Goal: Task Accomplishment & Management: Use online tool/utility

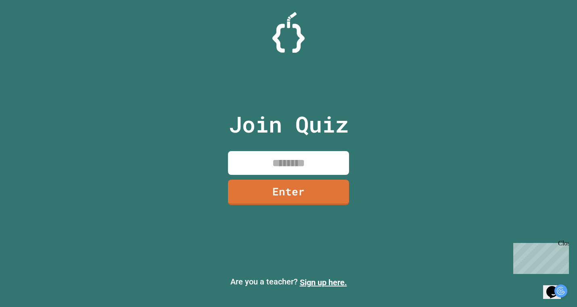
click at [253, 166] on input at bounding box center [288, 163] width 121 height 24
type input "********"
click at [256, 199] on link "Enter" at bounding box center [289, 191] width 118 height 27
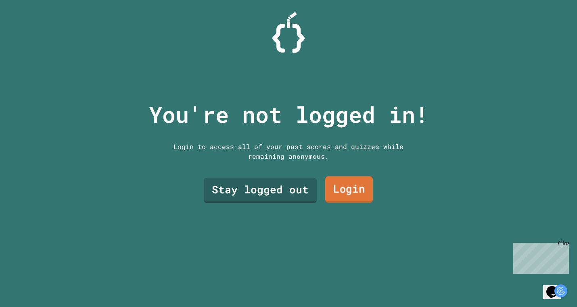
click at [348, 193] on link "Login" at bounding box center [349, 189] width 48 height 27
click at [247, 191] on link "Stay logged out" at bounding box center [260, 189] width 102 height 27
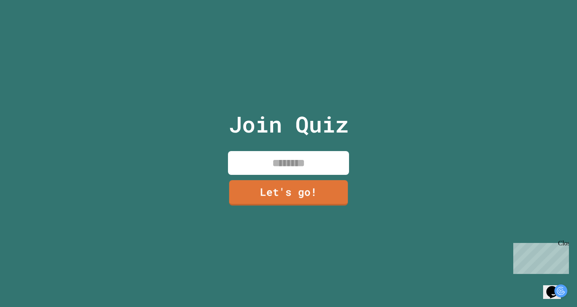
click at [268, 163] on input at bounding box center [288, 163] width 121 height 24
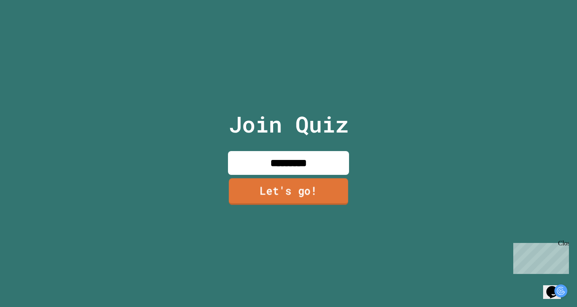
type input "*********"
click at [265, 203] on link "Let's go!" at bounding box center [288, 192] width 119 height 27
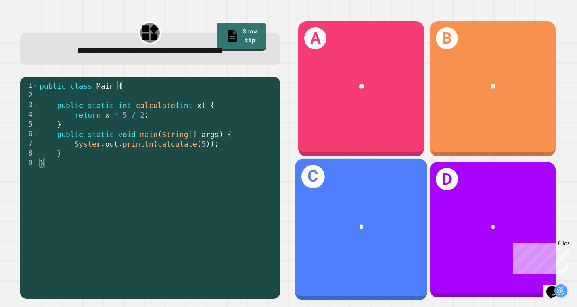
click at [336, 216] on div "*" at bounding box center [361, 228] width 132 height 40
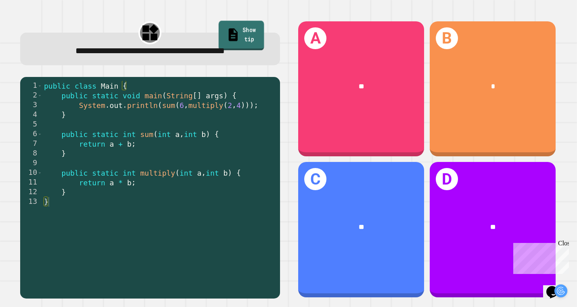
click at [227, 35] on link "Show tip" at bounding box center [241, 35] width 46 height 29
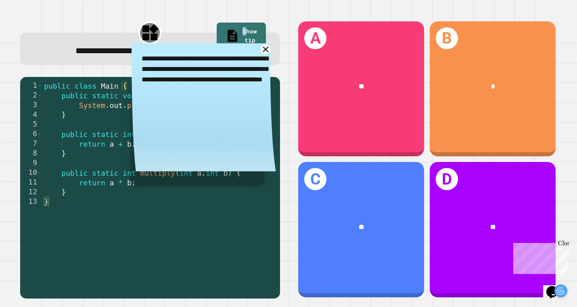
click at [261, 55] on icon at bounding box center [266, 49] width 10 height 10
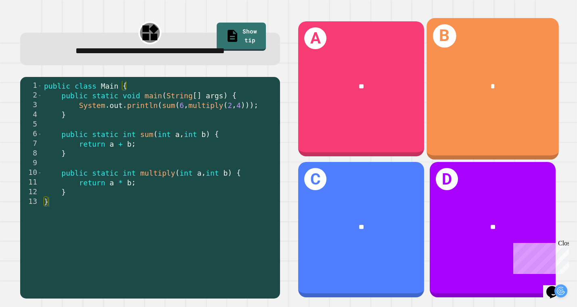
click at [474, 92] on div "*" at bounding box center [493, 87] width 132 height 40
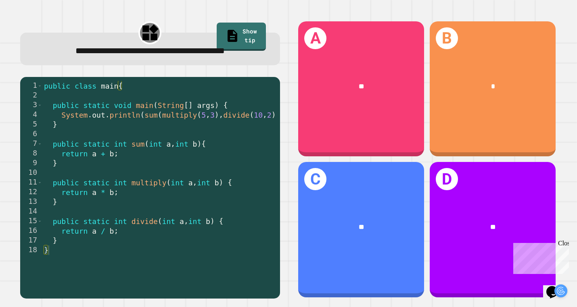
click at [227, 33] on link "Show tip" at bounding box center [241, 37] width 49 height 28
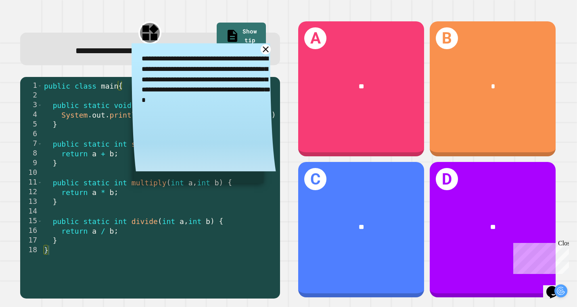
click at [262, 55] on icon at bounding box center [266, 49] width 10 height 10
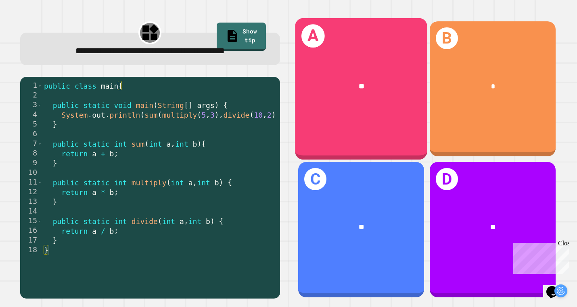
click at [337, 94] on div "**" at bounding box center [361, 87] width 132 height 40
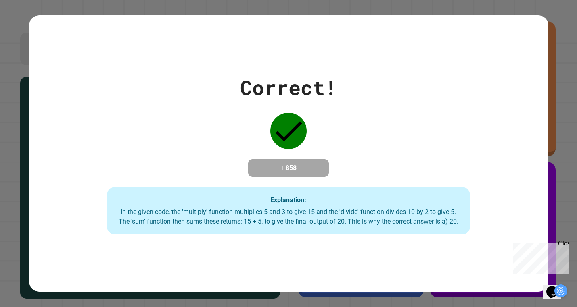
click at [548, 286] on div "Opens Chat This icon Opens the chat window." at bounding box center [551, 292] width 13 height 13
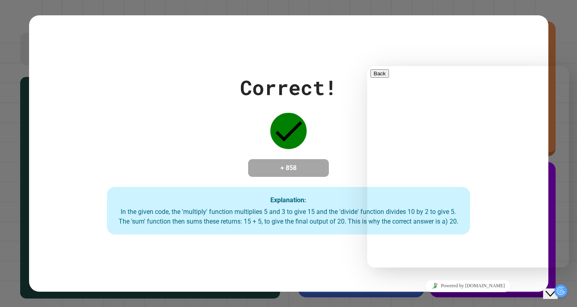
click at [549, 289] on div "Close Chat This icon closes the chat window." at bounding box center [550, 294] width 10 height 10
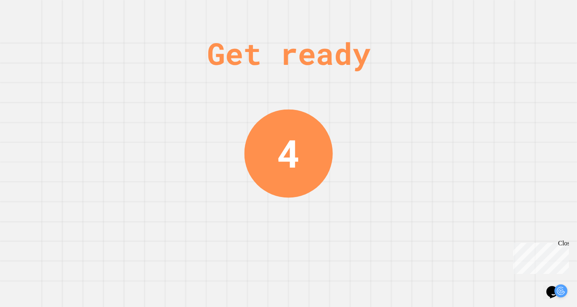
scroll to position [7, 0]
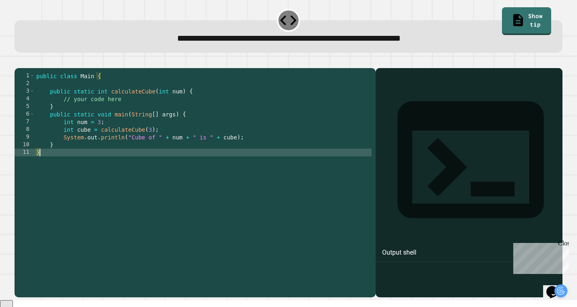
click at [137, 162] on div "public class Main { public static int calculateCube ( int num ) { // your code …" at bounding box center [203, 175] width 337 height 207
click at [510, 12] on link "Show tip" at bounding box center [527, 20] width 48 height 29
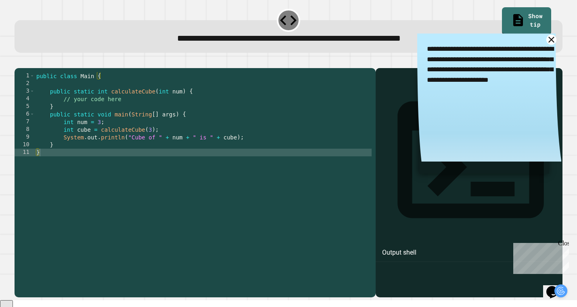
click at [546, 42] on icon at bounding box center [551, 40] width 10 height 10
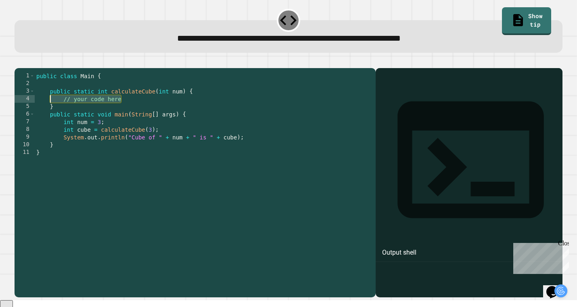
drag, startPoint x: 129, startPoint y: 111, endPoint x: 52, endPoint y: 110, distance: 77.1
click at [52, 110] on div "public class Main { public static int calculateCube ( int num ) { // your code …" at bounding box center [203, 175] width 337 height 207
click at [528, 19] on link "Show tip" at bounding box center [527, 20] width 50 height 29
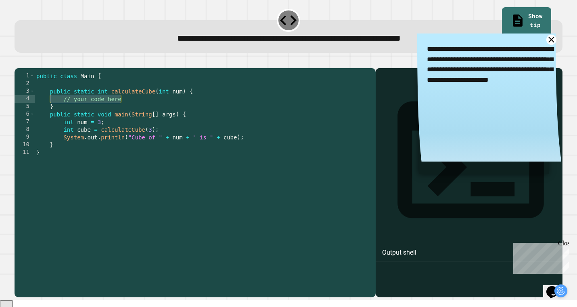
click at [546, 42] on icon at bounding box center [551, 40] width 10 height 10
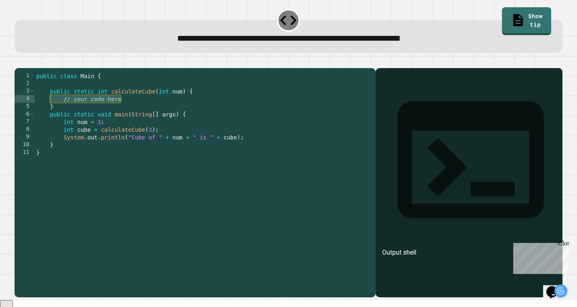
click at [122, 113] on div "public class Main { public static int calculateCube ( int num ) { // your code …" at bounding box center [203, 175] width 337 height 207
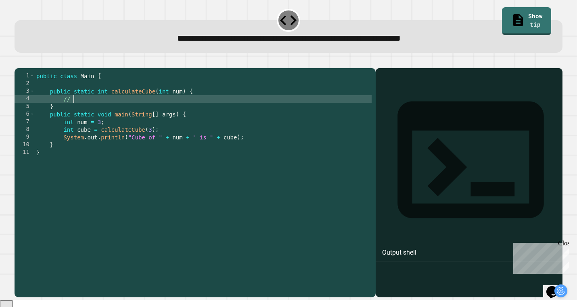
type textarea "*"
type textarea "**********"
type textarea "*"
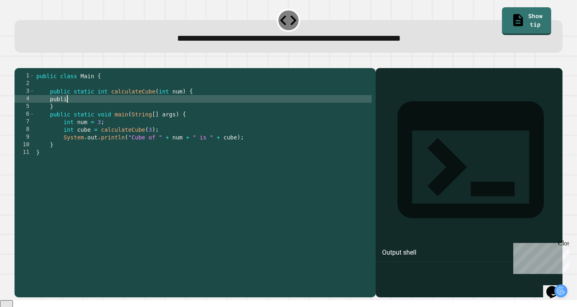
type textarea "******"
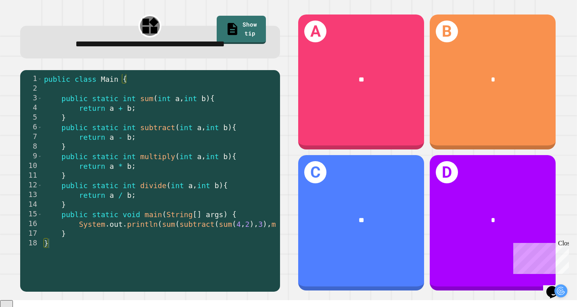
scroll to position [0, 0]
click at [206, 27] on div "**********" at bounding box center [150, 42] width 260 height 33
click at [217, 27] on link "Show tip" at bounding box center [241, 29] width 49 height 29
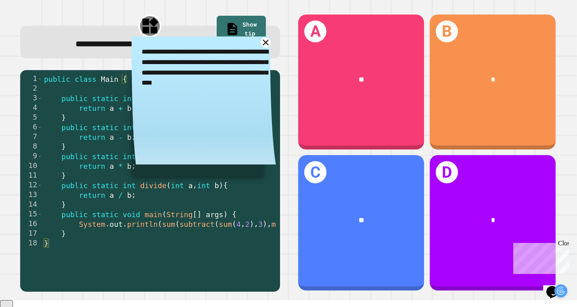
click at [263, 46] on icon at bounding box center [266, 43] width 6 height 6
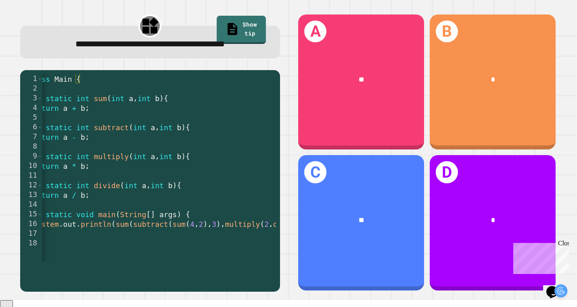
scroll to position [0, 47]
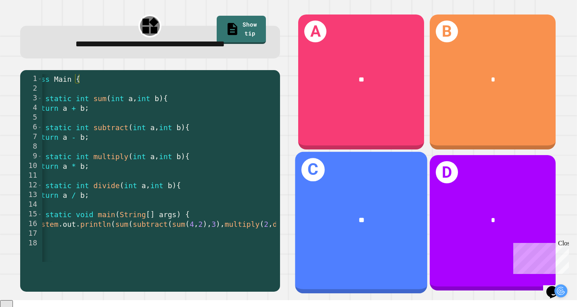
click at [336, 215] on div "**" at bounding box center [361, 220] width 103 height 11
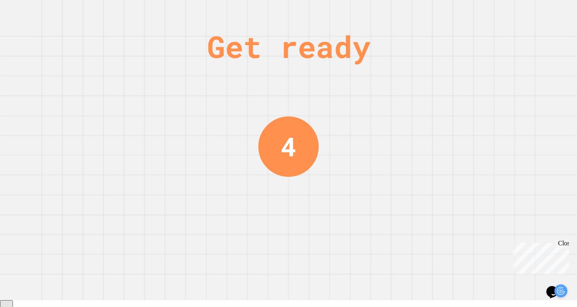
scroll to position [0, 0]
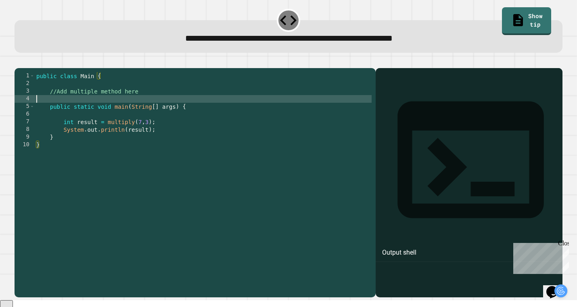
click at [94, 109] on div "public class Main { //Add multiple method here public static void main ( String…" at bounding box center [203, 175] width 337 height 207
click at [502, 16] on link "Show tip" at bounding box center [527, 20] width 50 height 29
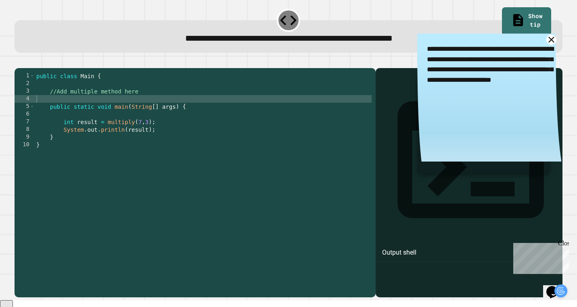
click at [546, 44] on icon at bounding box center [551, 40] width 10 height 10
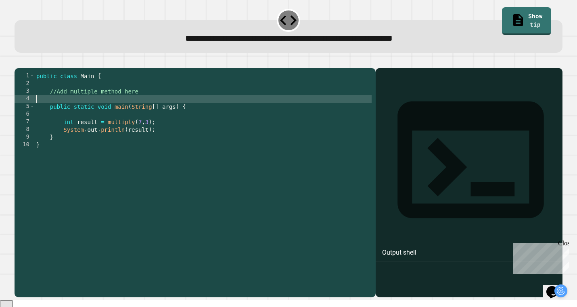
click at [118, 111] on div "public class Main { //Add multiple method here public static void main ( String…" at bounding box center [203, 175] width 337 height 207
click at [139, 103] on div "public class Main { //Add multiple method here public static void main ( String…" at bounding box center [203, 175] width 337 height 207
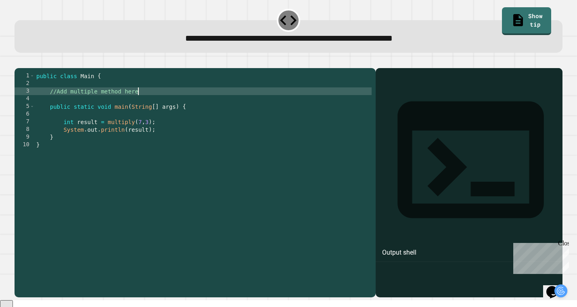
type textarea "**********"
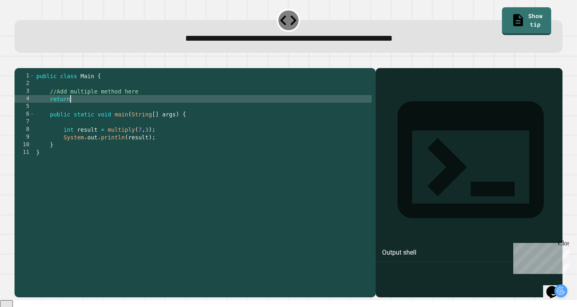
scroll to position [0, 2]
type textarea "*"
click at [19, 62] on button "button" at bounding box center [19, 62] width 0 height 0
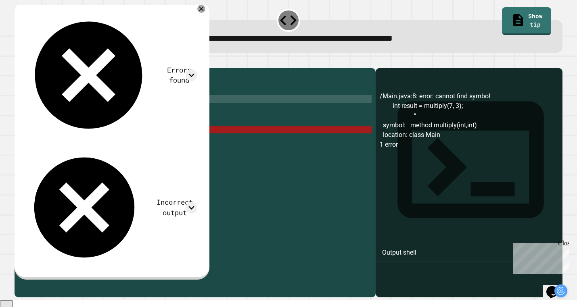
click at [101, 142] on div "public class Main { //Add multiple method here public static void main ( String…" at bounding box center [203, 175] width 337 height 207
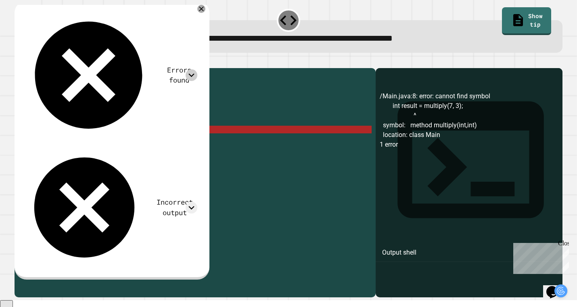
click at [197, 69] on icon at bounding box center [192, 75] width 12 height 12
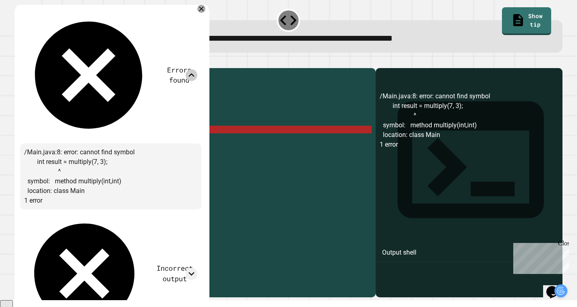
click at [197, 69] on icon at bounding box center [192, 75] width 12 height 12
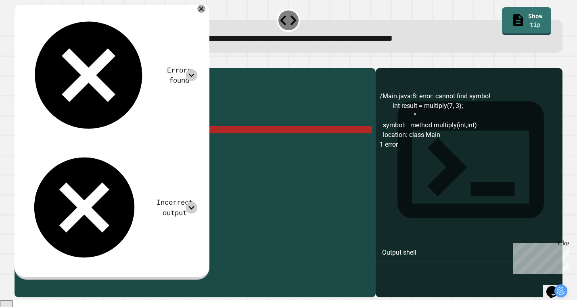
click at [197, 202] on icon at bounding box center [192, 208] width 12 height 12
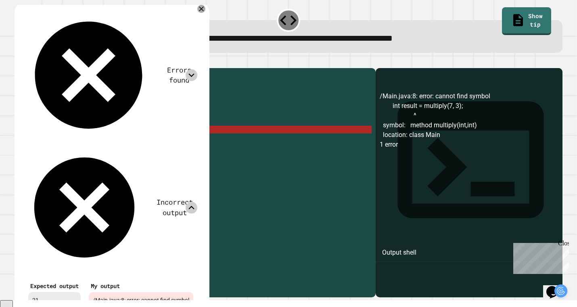
click at [197, 202] on icon at bounding box center [192, 208] width 12 height 12
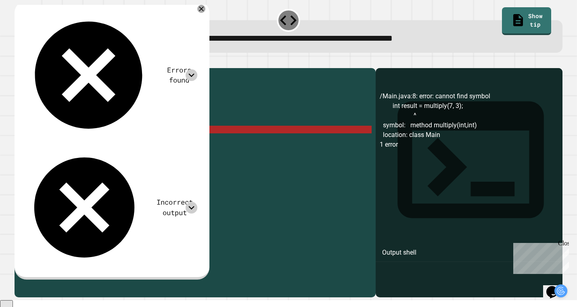
click at [195, 202] on icon at bounding box center [192, 208] width 12 height 12
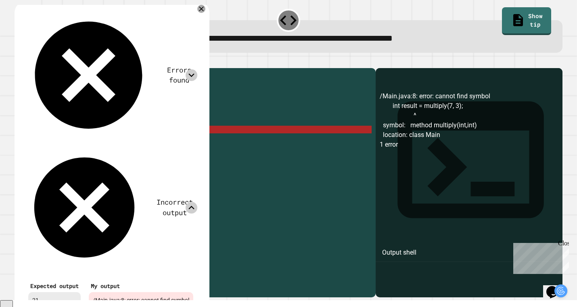
click at [195, 202] on icon at bounding box center [192, 208] width 12 height 12
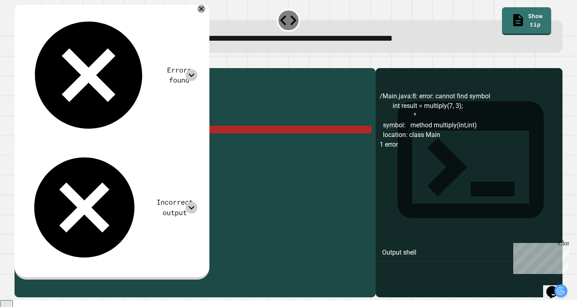
click at [93, 142] on div "public class Main { //Add multiple method here public static void main ( String…" at bounding box center [203, 175] width 337 height 207
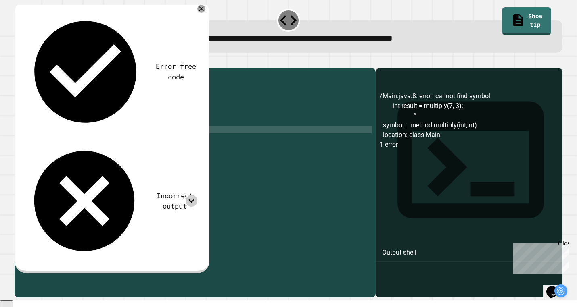
scroll to position [0, 4]
click at [145, 148] on div "public class Main { //Add multiple method here public static void main ( String…" at bounding box center [203, 175] width 337 height 207
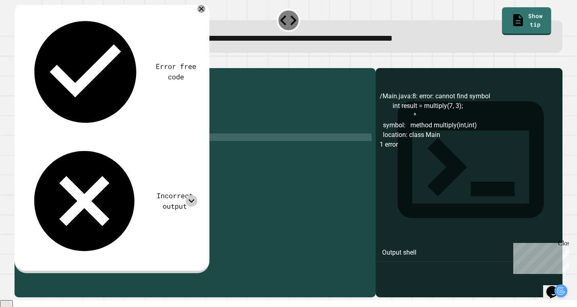
scroll to position [0, 7]
click at [19, 62] on icon "button" at bounding box center [19, 62] width 0 height 0
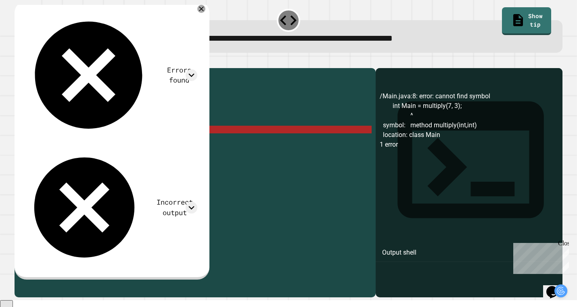
click at [88, 141] on div "public class Main { //Add multiple method here public static void main ( String…" at bounding box center [203, 175] width 337 height 207
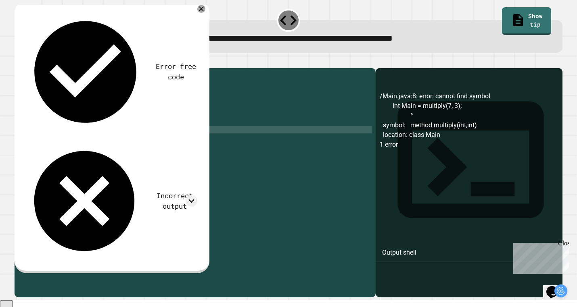
scroll to position [0, 4]
type textarea "**********"
click at [139, 150] on div "public class Main { //Add multiple method here public static void main ( String…" at bounding box center [203, 175] width 337 height 207
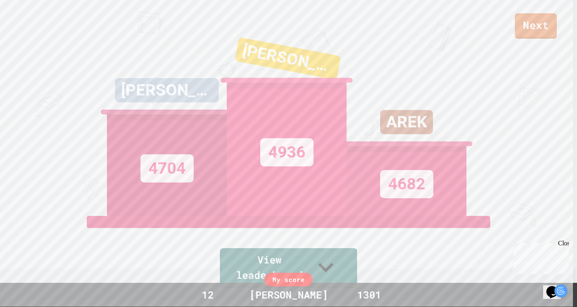
scroll to position [4, 4]
